Goal: Task Accomplishment & Management: Use online tool/utility

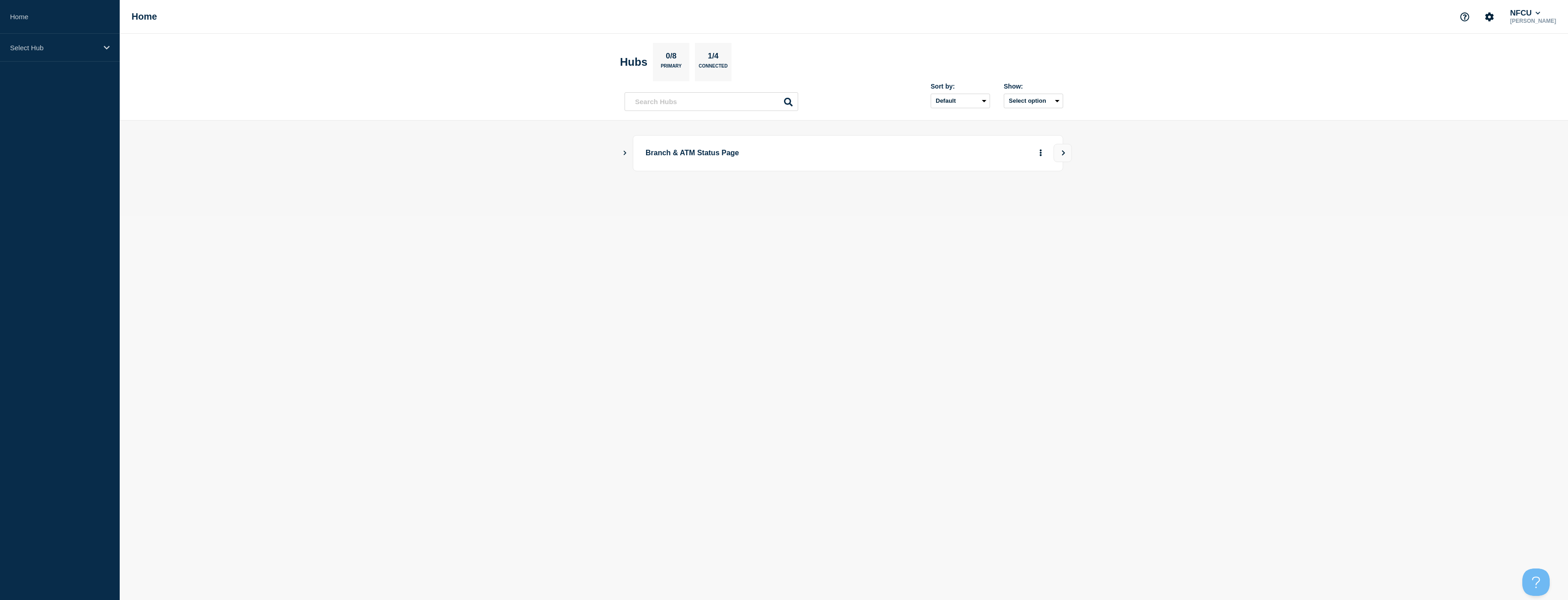
click at [622, 155] on icon "Show Connected Hubs" at bounding box center [624, 152] width 6 height 4
click at [1009, 198] on button "See overview" at bounding box center [1008, 199] width 48 height 18
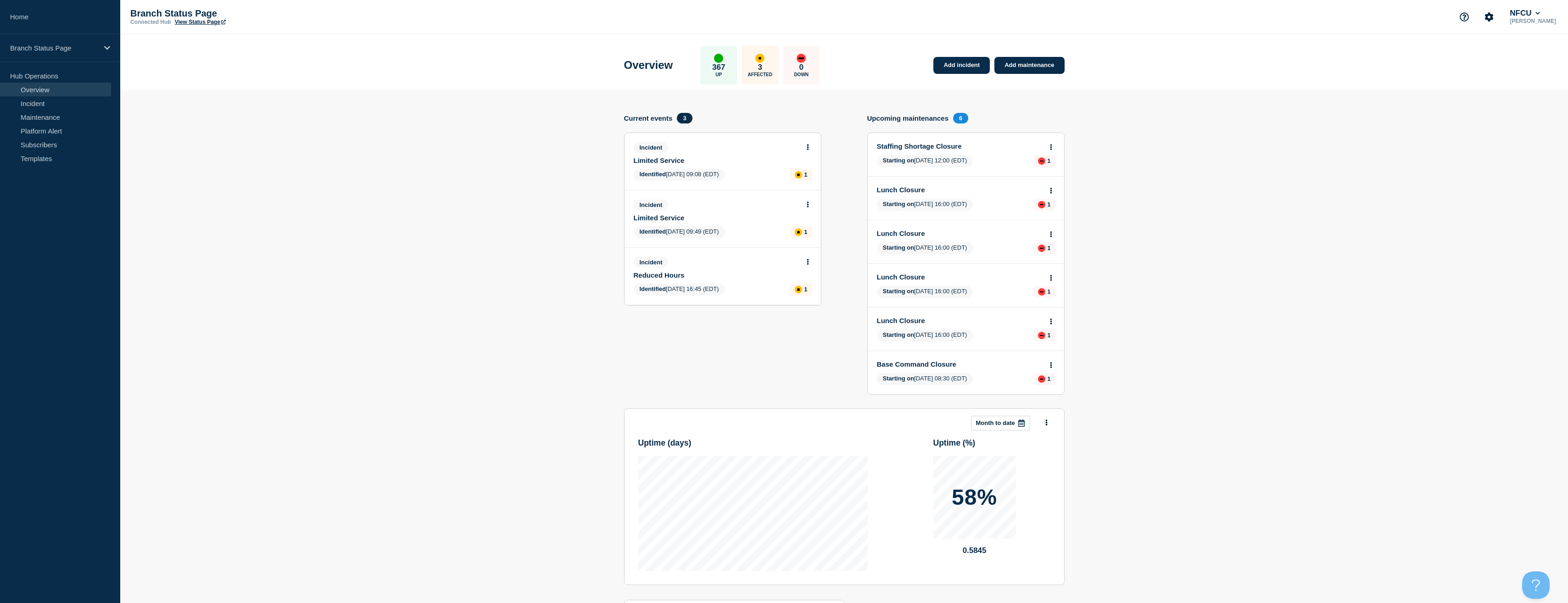
click at [812, 150] on div "Incident Limited Service Identified [DATE] 09:08 (EDT) 1" at bounding box center [722, 161] width 197 height 57
click at [807, 147] on icon at bounding box center [807, 147] width 2 height 6
click at [794, 169] on link "View incident" at bounding box center [804, 169] width 38 height 7
click at [809, 204] on button at bounding box center [808, 205] width 8 height 8
click at [809, 224] on link "View incident" at bounding box center [804, 226] width 38 height 7
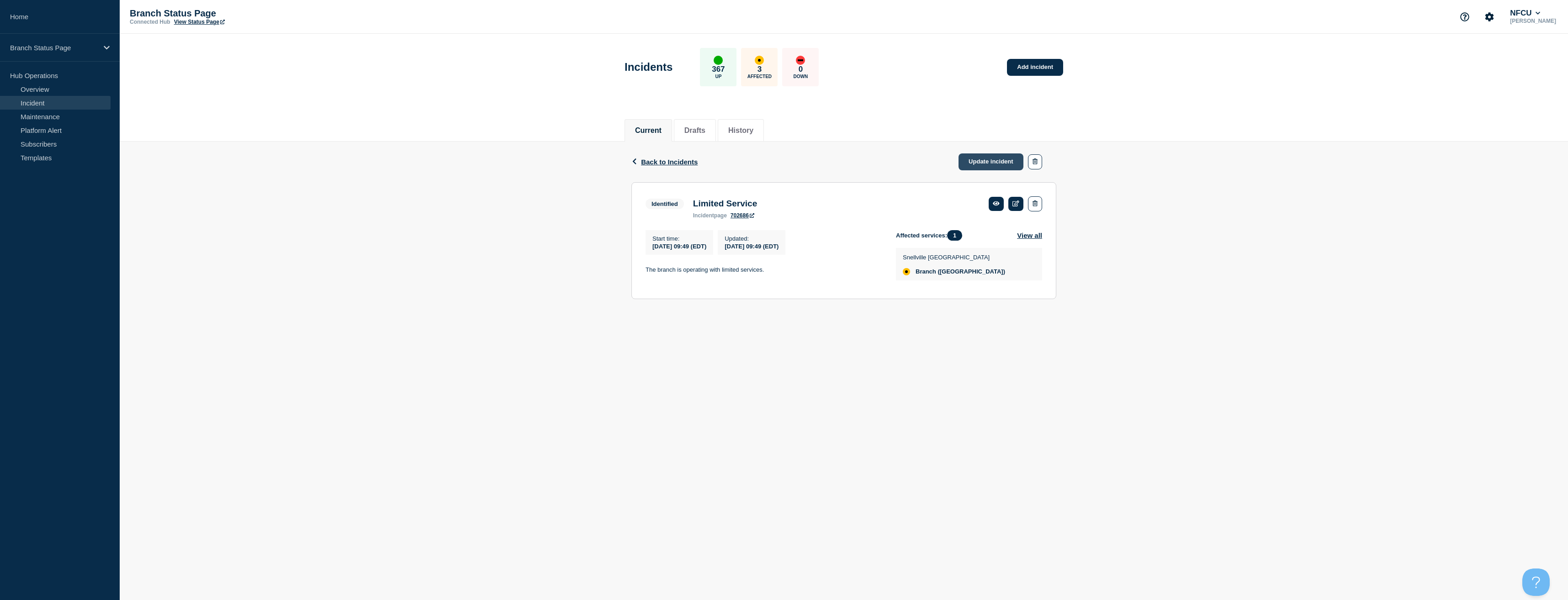
click at [999, 161] on link "Update incident" at bounding box center [991, 161] width 65 height 17
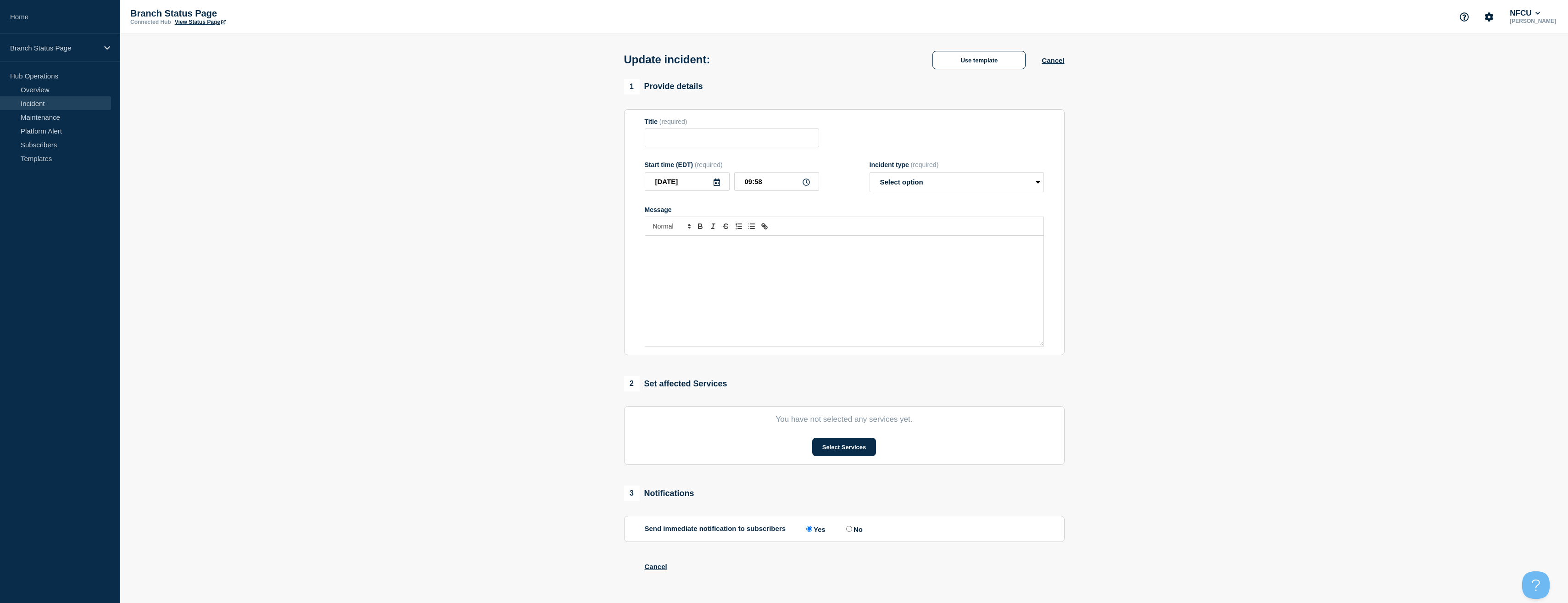
type input "Limited Service"
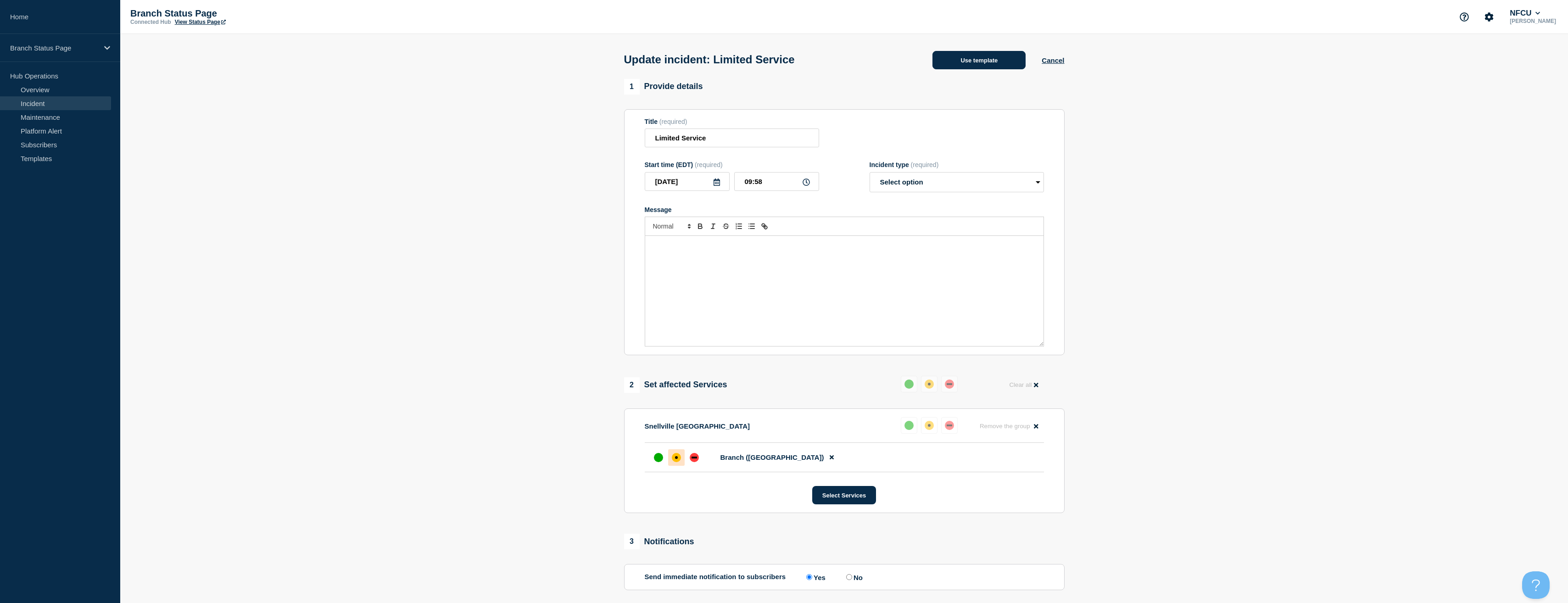
click at [973, 64] on button "Use template" at bounding box center [979, 60] width 93 height 18
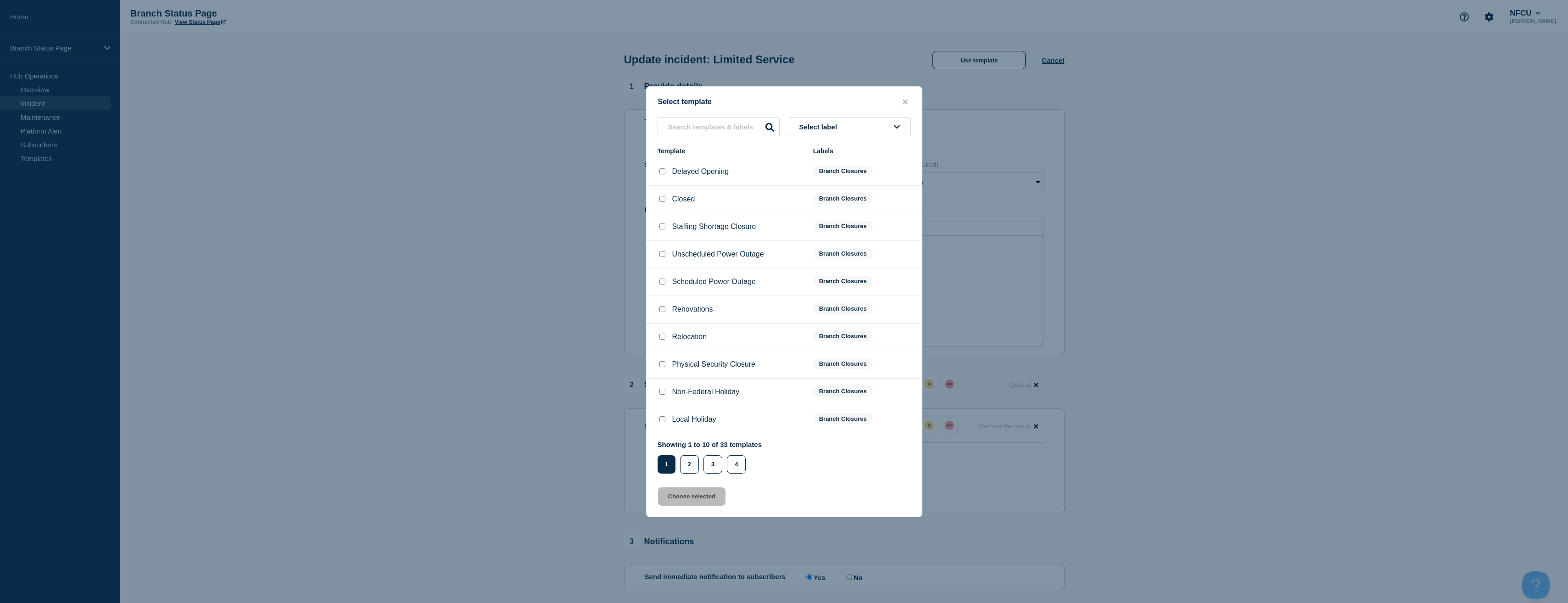
click at [845, 119] on button "Select label" at bounding box center [850, 127] width 122 height 19
click at [818, 171] on button "Branch Resolved (After Hours)" at bounding box center [850, 177] width 122 height 19
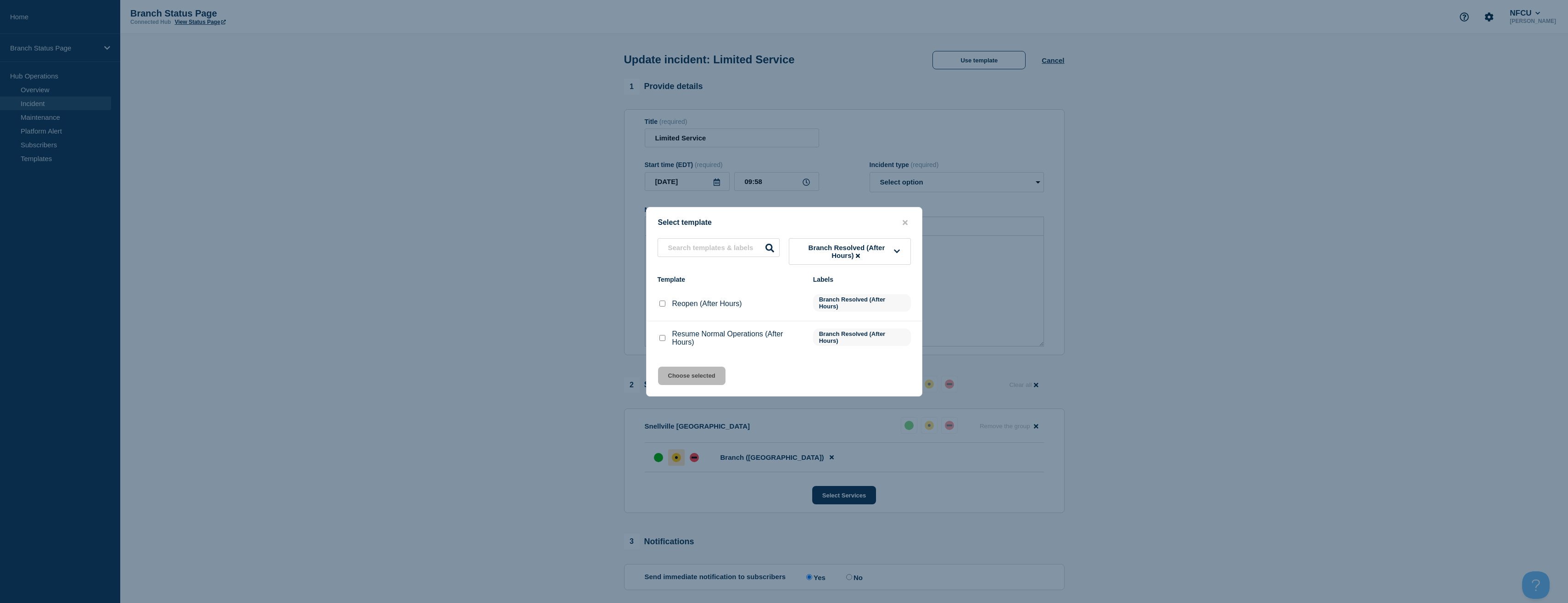
click at [664, 339] on input "Resume Normal Operations (After Hours) checkbox" at bounding box center [662, 337] width 6 height 6
checkbox input "true"
click at [677, 372] on button "Choose selected" at bounding box center [692, 375] width 68 height 18
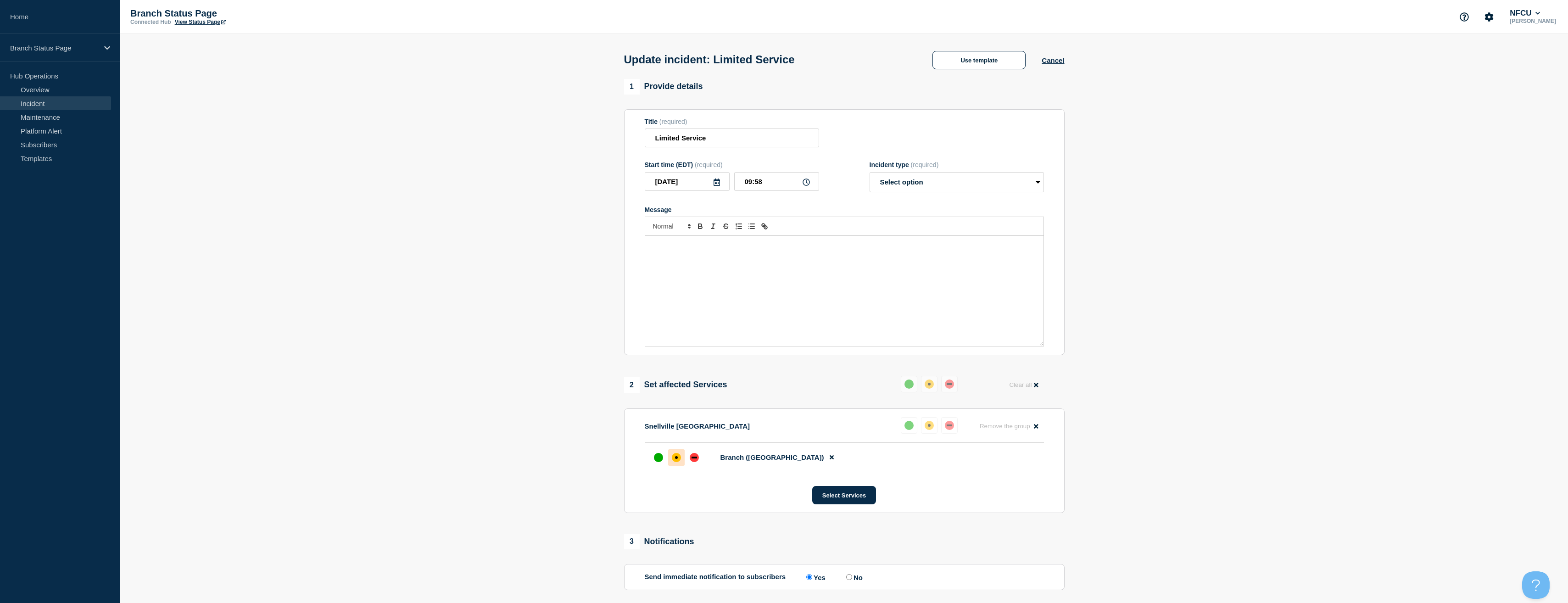
select select "resolved"
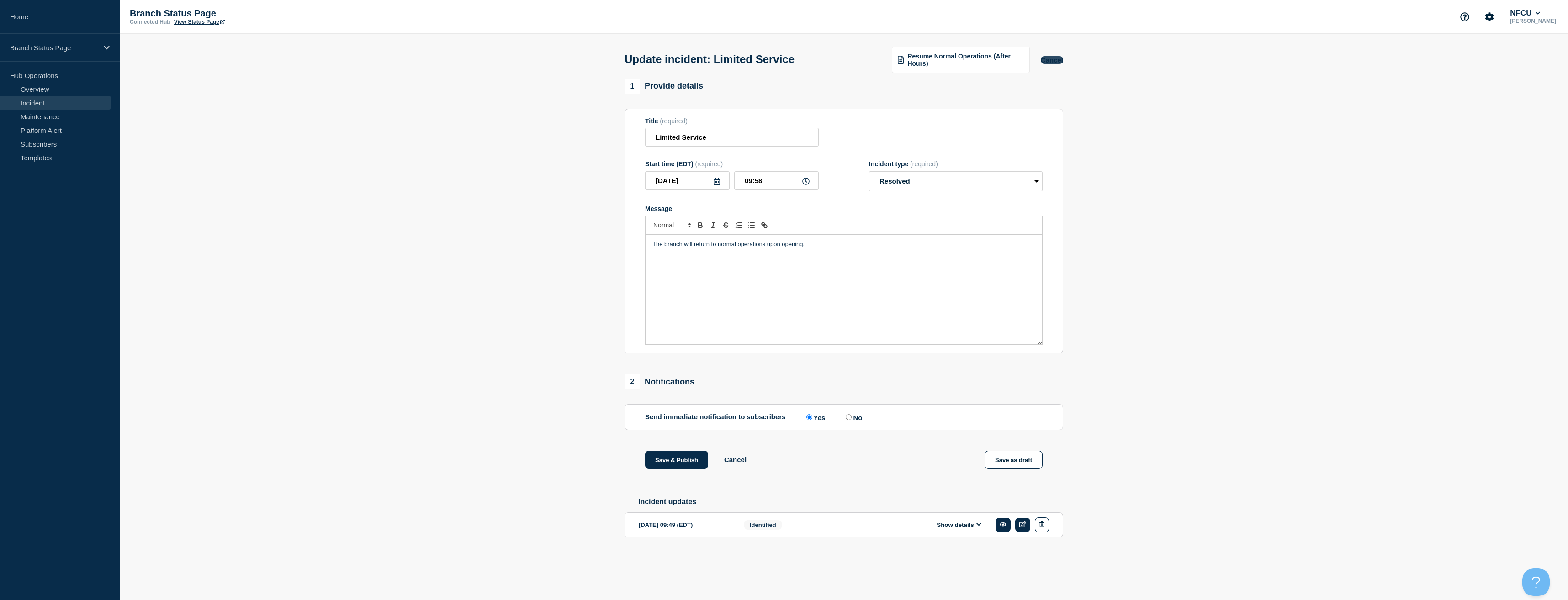
click at [1049, 64] on button "Cancel" at bounding box center [1051, 60] width 22 height 8
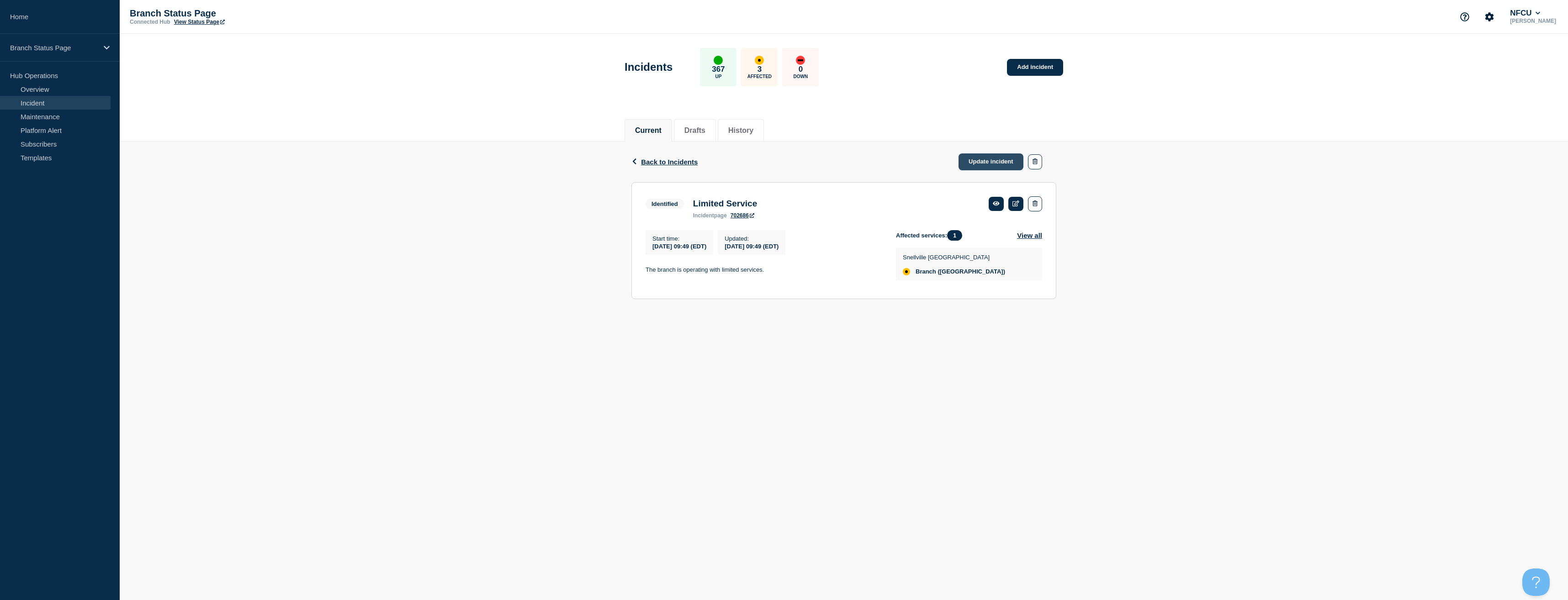
click at [988, 165] on link "Update incident" at bounding box center [991, 161] width 65 height 17
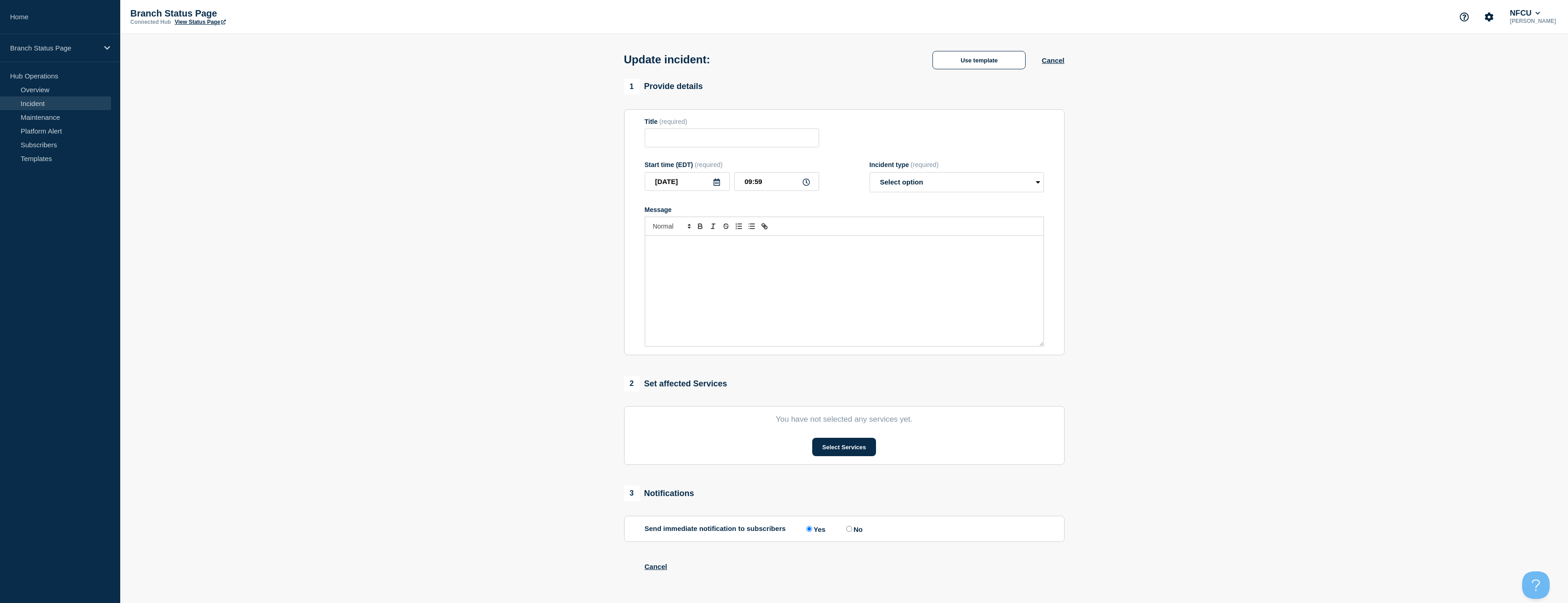
type input "Limited Service"
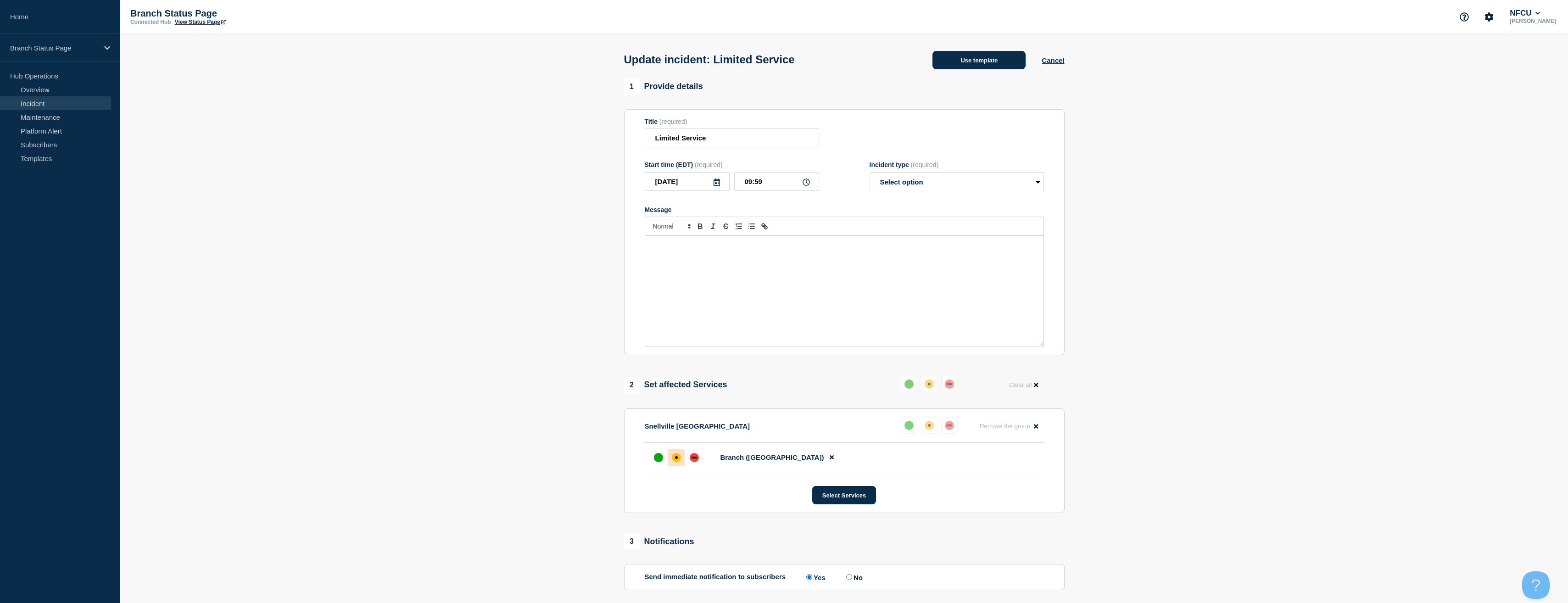
click at [968, 64] on button "Use template" at bounding box center [979, 60] width 93 height 18
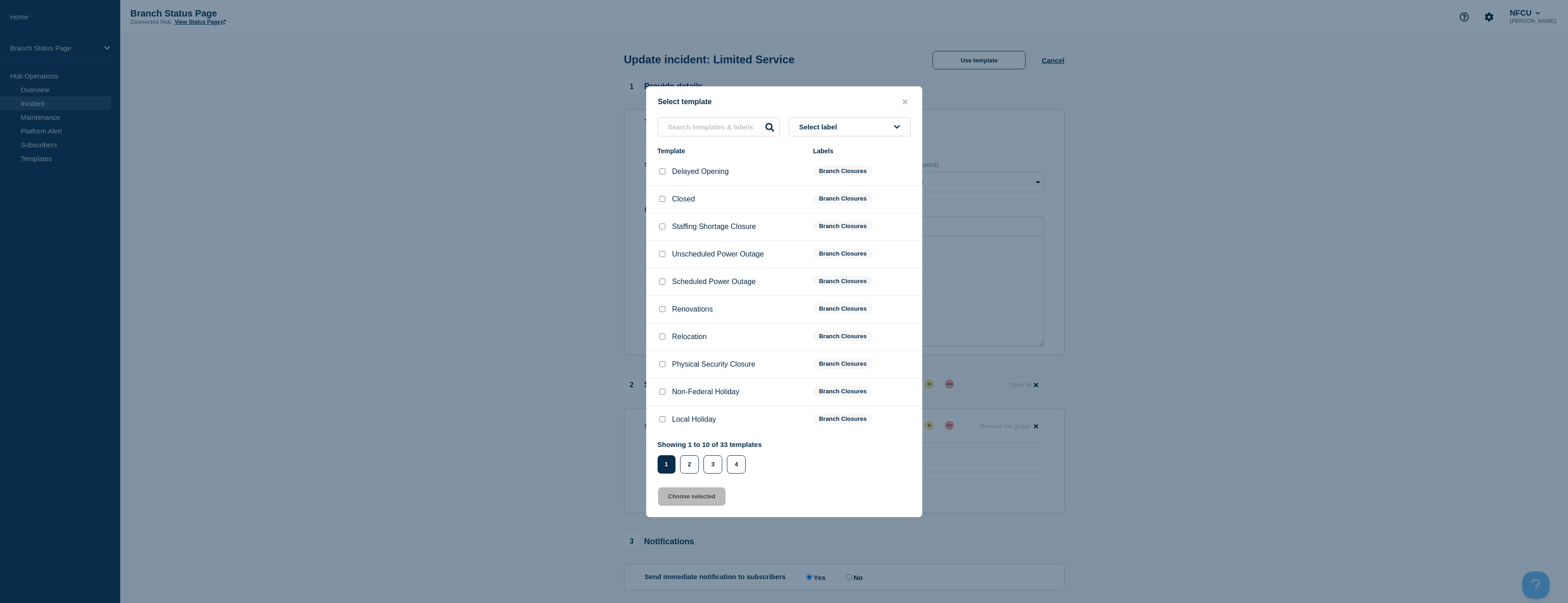
click at [825, 115] on div "Select template Select label Template Labels Delayed Opening Branch Closures Cl…" at bounding box center [784, 302] width 277 height 431
click at [825, 122] on button "Select label" at bounding box center [850, 127] width 122 height 19
click at [833, 206] on button "Branch Resolved (During Normal Business Hours)" at bounding box center [850, 200] width 122 height 27
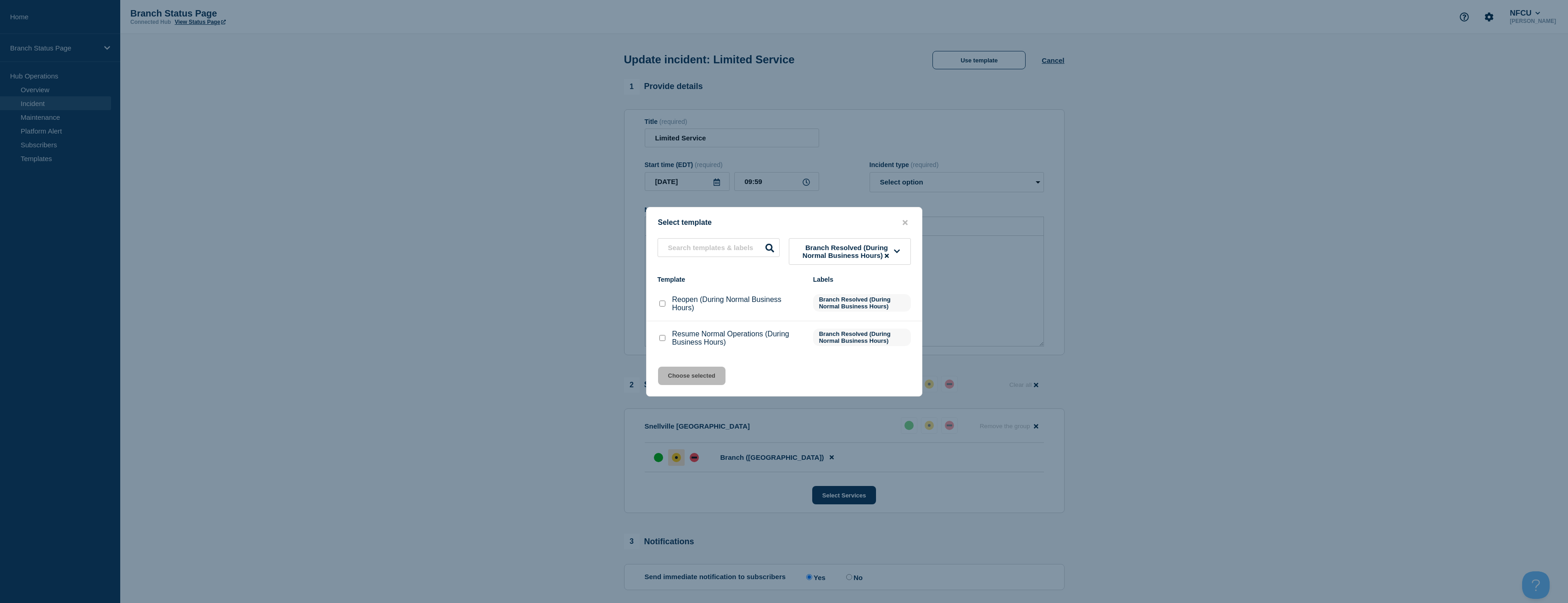
click at [664, 340] on div "Resume Normal Operations (During Business Hours)" at bounding box center [731, 338] width 147 height 17
click at [662, 340] on input "Resume Normal Operations (During Business Hours) checkbox" at bounding box center [662, 337] width 6 height 6
checkbox input "true"
click at [696, 371] on button "Choose selected" at bounding box center [692, 375] width 68 height 18
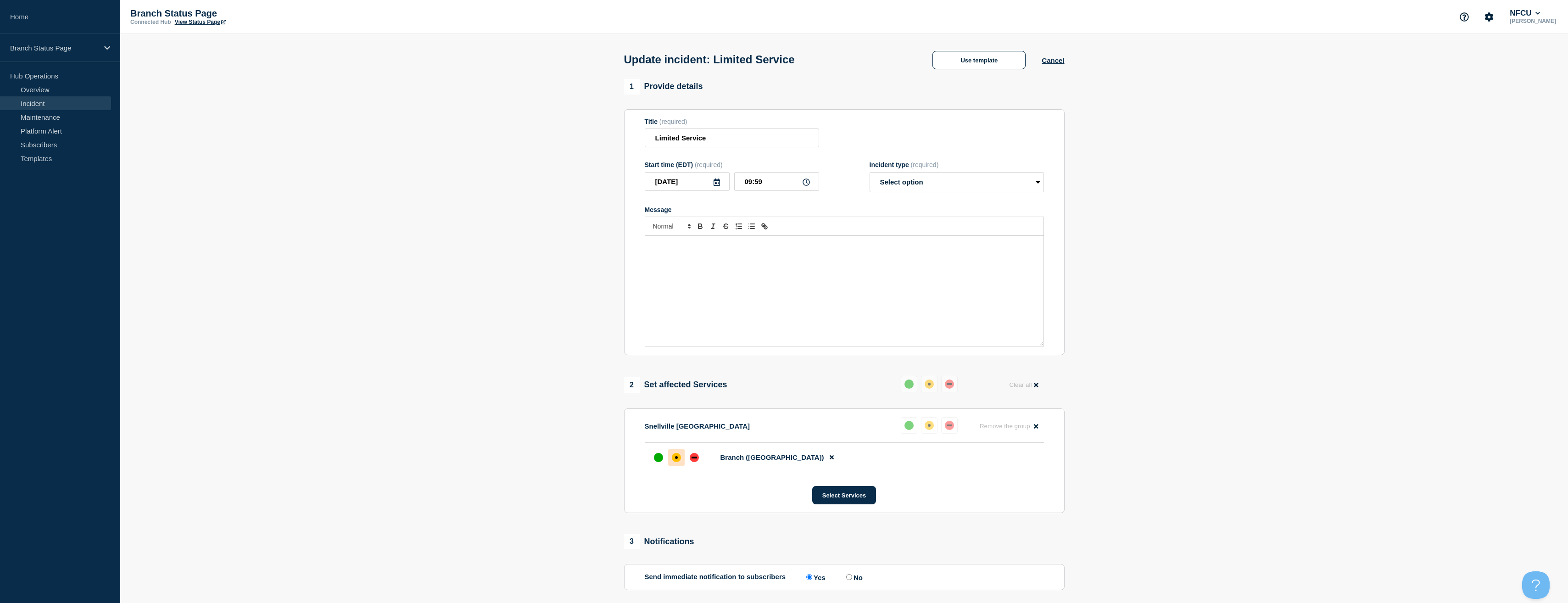
select select "resolved"
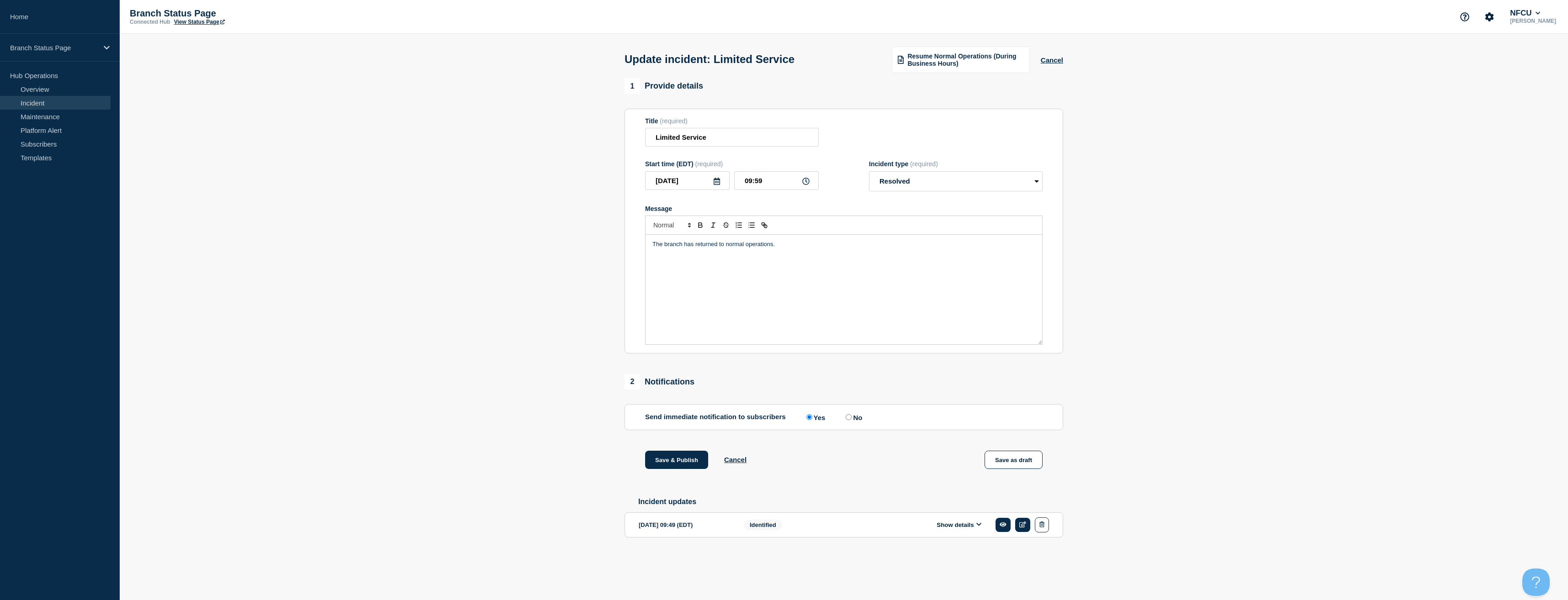
click at [595, 331] on section "1 Provide details Title (required) Limited Service Start time (EDT) (required) …" at bounding box center [844, 322] width 1448 height 487
click at [683, 464] on button "Save & Publish" at bounding box center [676, 459] width 63 height 18
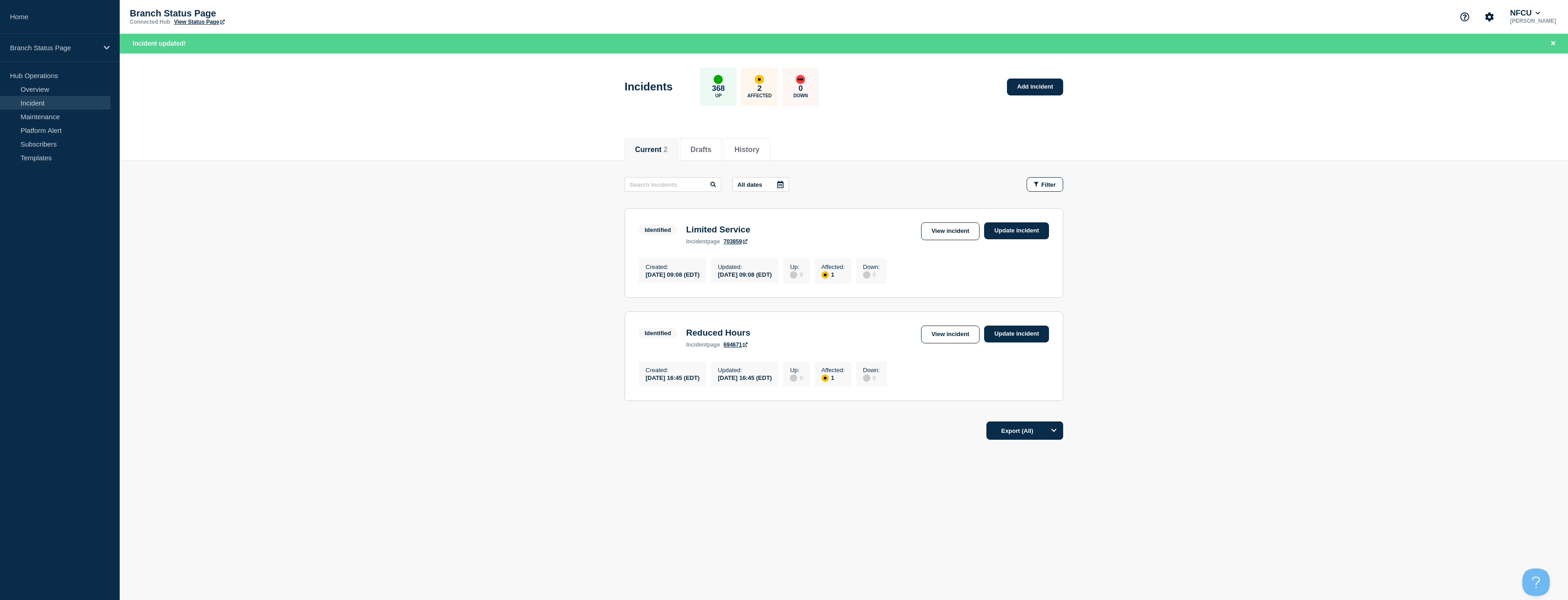
click at [232, 190] on main "All dates Filter Identified 1 Affected Limited Service Created [DATE] 09:08 (ED…" at bounding box center [844, 287] width 1448 height 253
